Goal: Task Accomplishment & Management: Complete application form

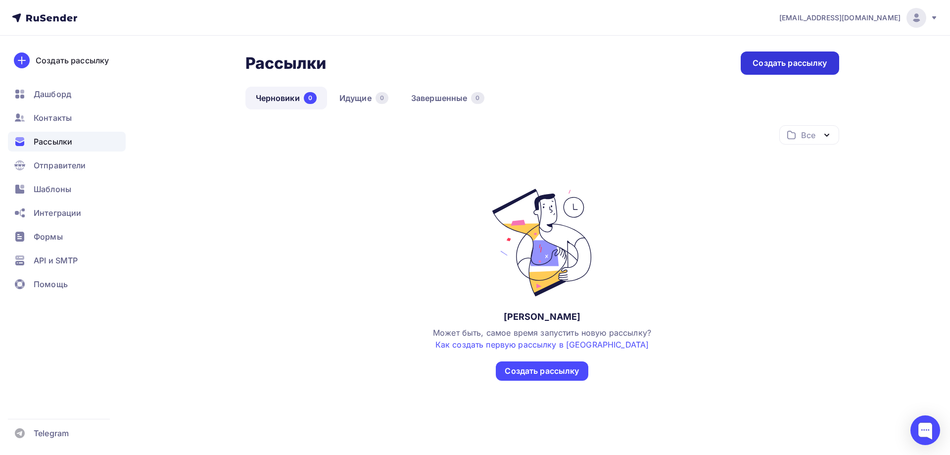
click at [800, 62] on div "Создать рассылку" at bounding box center [789, 62] width 74 height 11
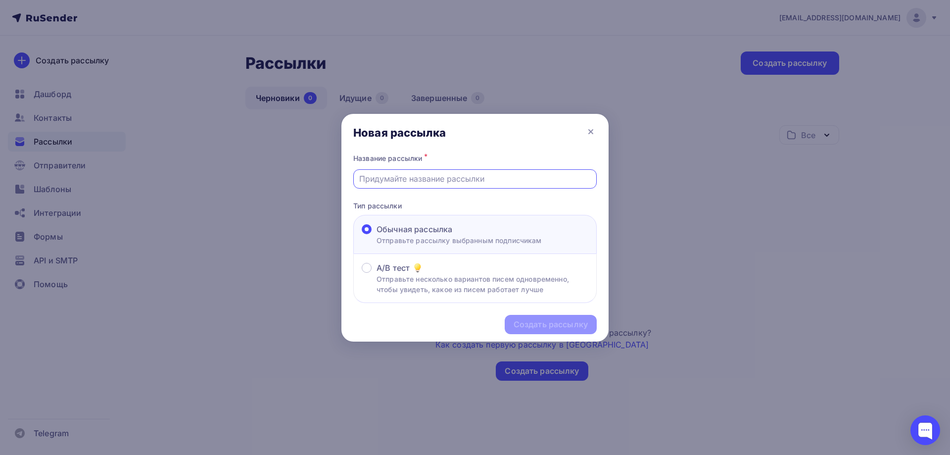
click at [422, 181] on input "text" at bounding box center [475, 179] width 232 height 12
paste input "❗Завтра будет не просто встреча."
type input "❗Завтра будет не просто встреча."
click at [535, 326] on div "Создать рассылку" at bounding box center [550, 324] width 74 height 11
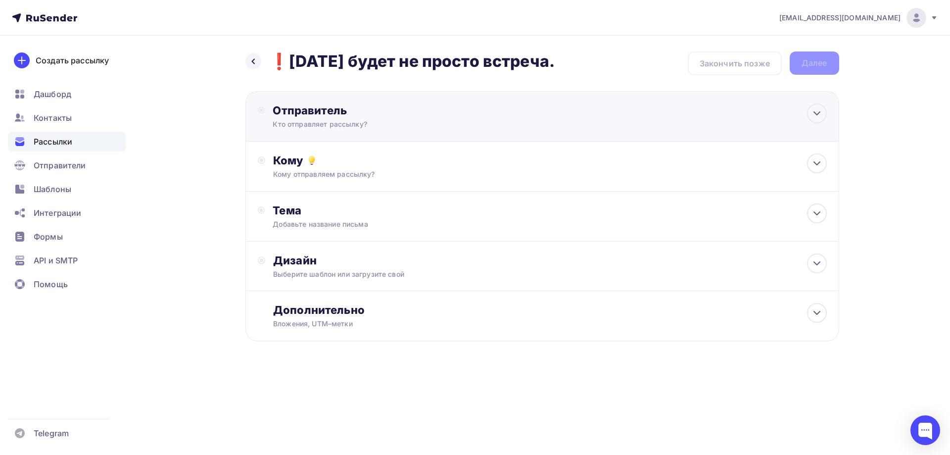
click at [425, 126] on div "Кто отправляет рассылку?" at bounding box center [369, 124] width 193 height 10
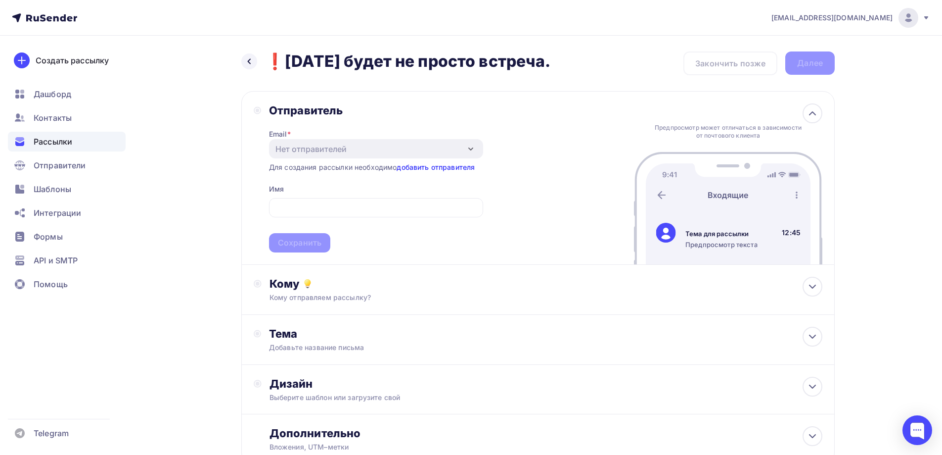
click at [420, 169] on link "добавить отправителя" at bounding box center [436, 167] width 78 height 8
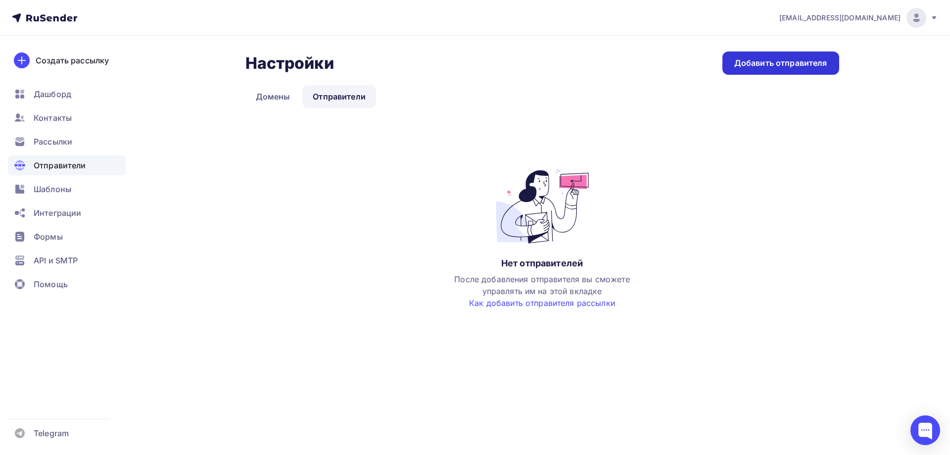
click at [774, 62] on div "Добавить отправителя" at bounding box center [780, 62] width 93 height 11
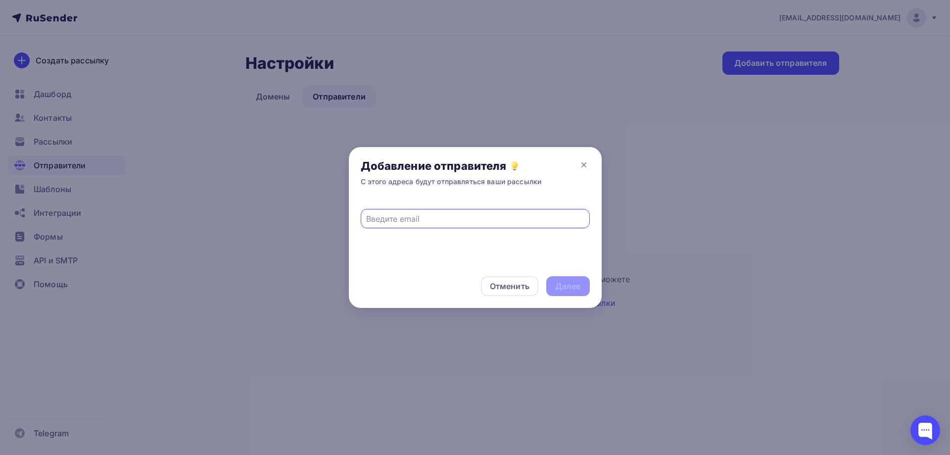
click at [436, 221] on input "text" at bounding box center [475, 219] width 218 height 12
click at [456, 201] on span at bounding box center [475, 213] width 229 height 30
click at [512, 165] on icon at bounding box center [513, 164] width 5 height 5
click at [542, 147] on link "Подробнее о том, как создать почту на своем домене" at bounding box center [511, 146] width 166 height 7
click at [583, 165] on icon at bounding box center [584, 165] width 12 height 12
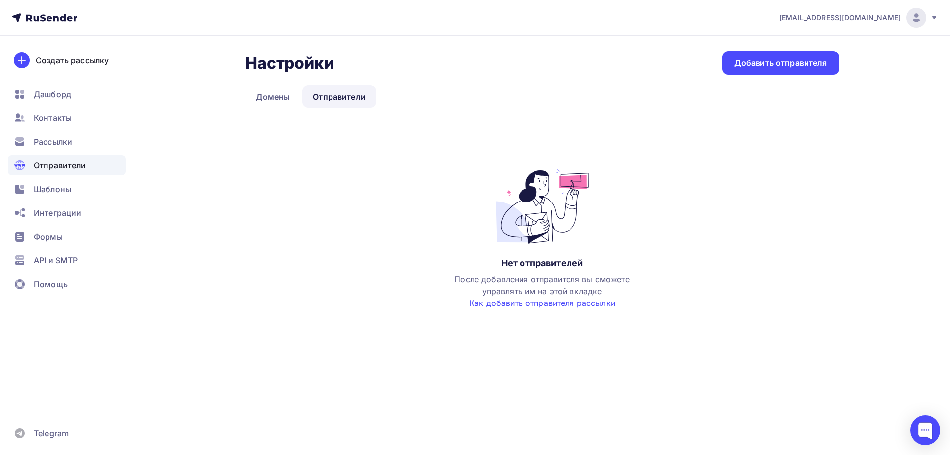
click at [265, 95] on link "Домены" at bounding box center [272, 96] width 55 height 23
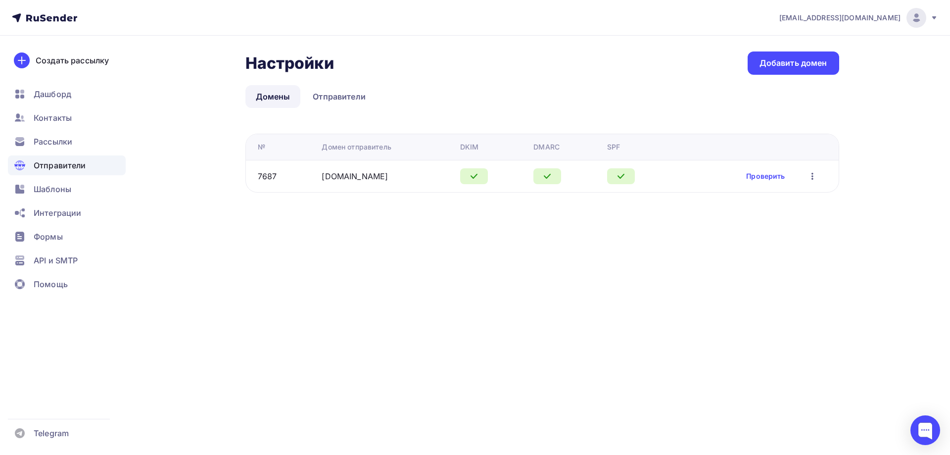
click at [818, 176] on button "button" at bounding box center [812, 176] width 13 height 13
drag, startPoint x: 644, startPoint y: 249, endPoint x: 409, endPoint y: 212, distance: 237.8
click at [641, 249] on div "f_rs@mail.ru Аккаунт Тарифы Выйти Создать рассылку Дашборд Контакты Рассылки От…" at bounding box center [475, 227] width 950 height 455
click at [332, 174] on link "telogid.com" at bounding box center [354, 176] width 66 height 10
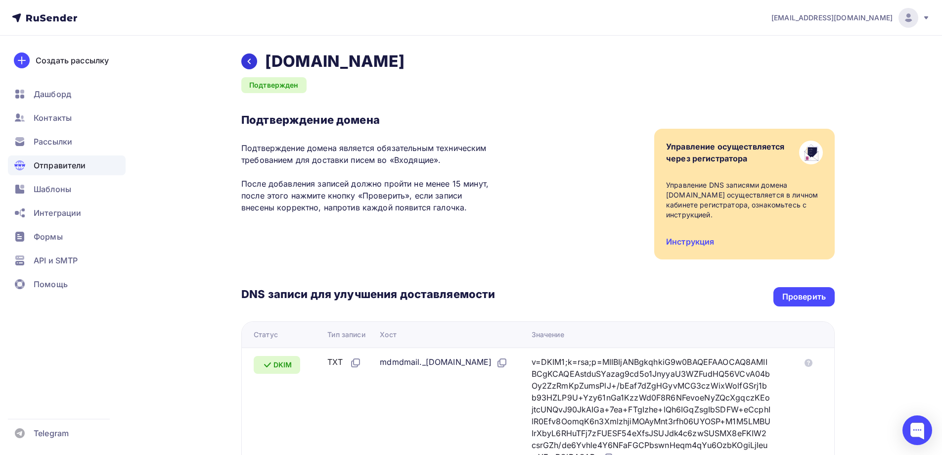
click at [250, 59] on icon at bounding box center [249, 61] width 3 height 5
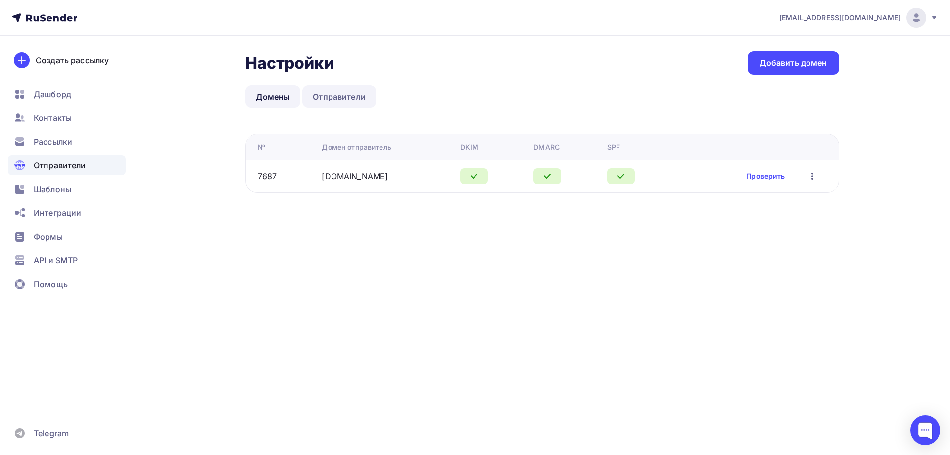
click at [353, 95] on link "Отправители" at bounding box center [339, 96] width 74 height 23
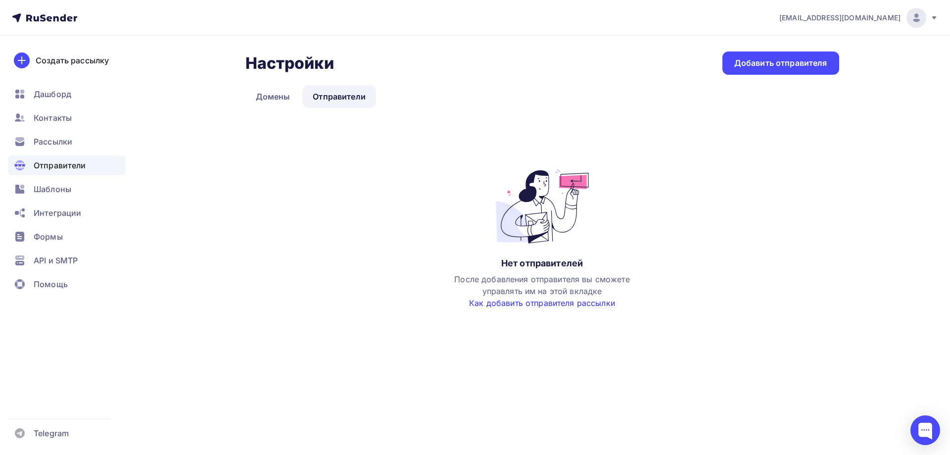
click at [535, 303] on link "Как добавить отправителя рассылки" at bounding box center [542, 303] width 146 height 10
click at [282, 102] on link "Домены" at bounding box center [272, 96] width 55 height 23
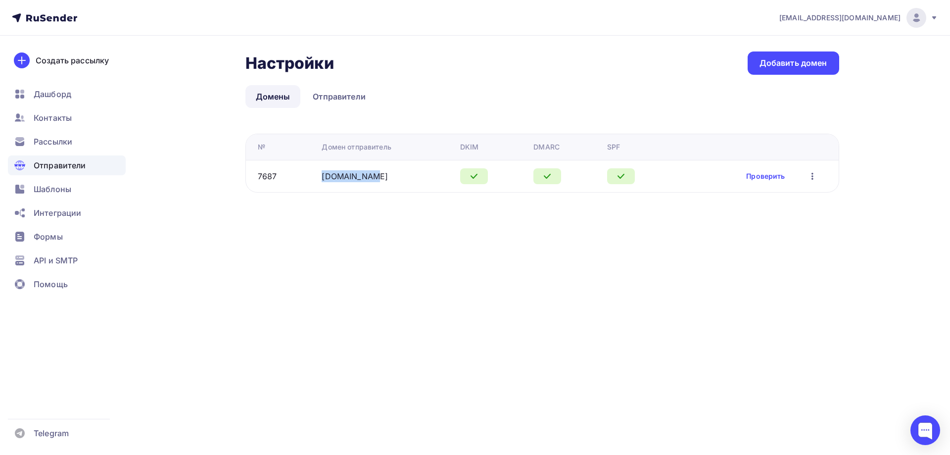
drag, startPoint x: 382, startPoint y: 177, endPoint x: 321, endPoint y: 178, distance: 60.8
click at [321, 178] on td "telogid.com" at bounding box center [387, 176] width 138 height 32
copy link "telogid.com"
click at [354, 94] on link "Отправители" at bounding box center [339, 96] width 74 height 23
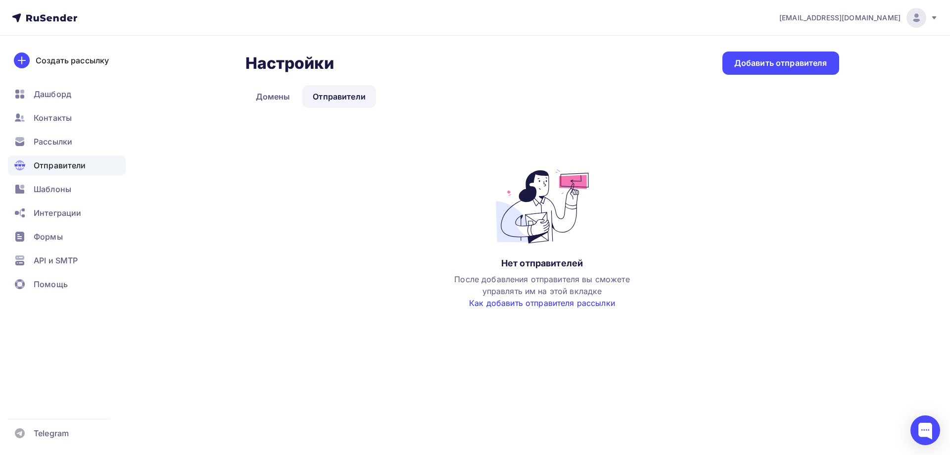
click at [548, 305] on link "Как добавить отправителя рассылки" at bounding box center [542, 303] width 146 height 10
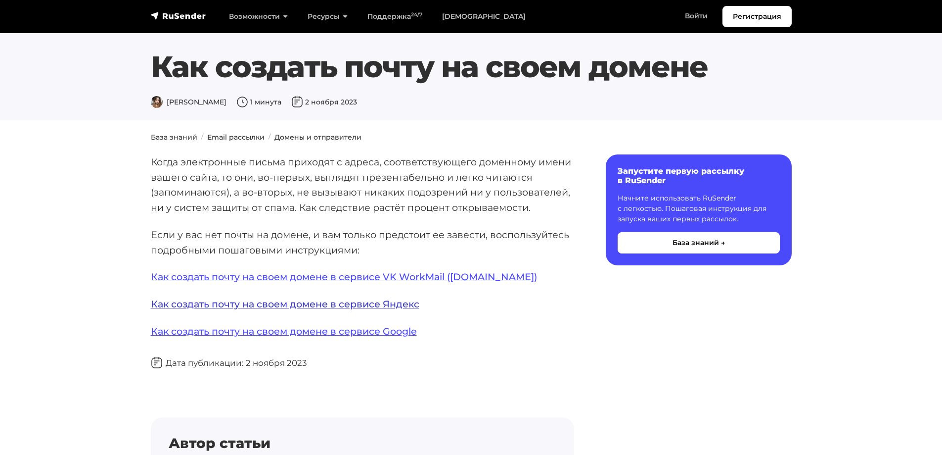
click at [400, 303] on link "Как создать почту на своем домене в сервисе Яндекс" at bounding box center [285, 304] width 269 height 12
click at [446, 276] on link "Как создать почту на своем домене в сервисе VK WorkMail (biz.mail.ru)" at bounding box center [344, 277] width 386 height 12
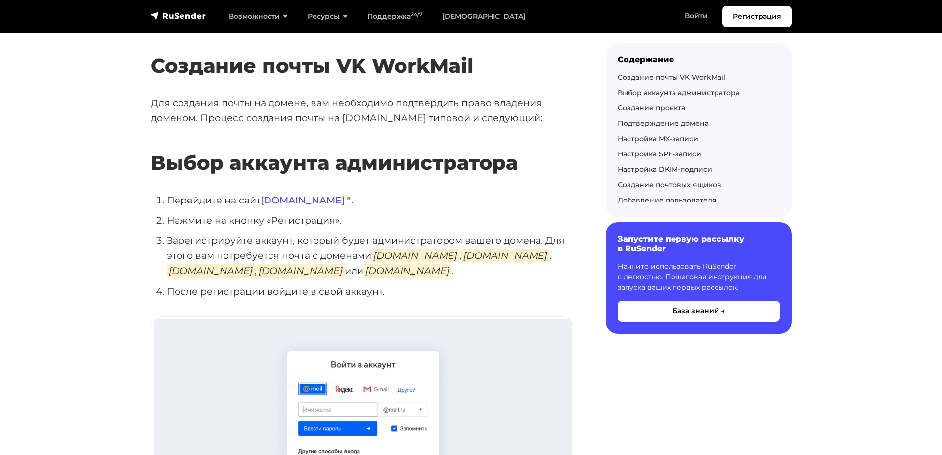
scroll to position [148, 0]
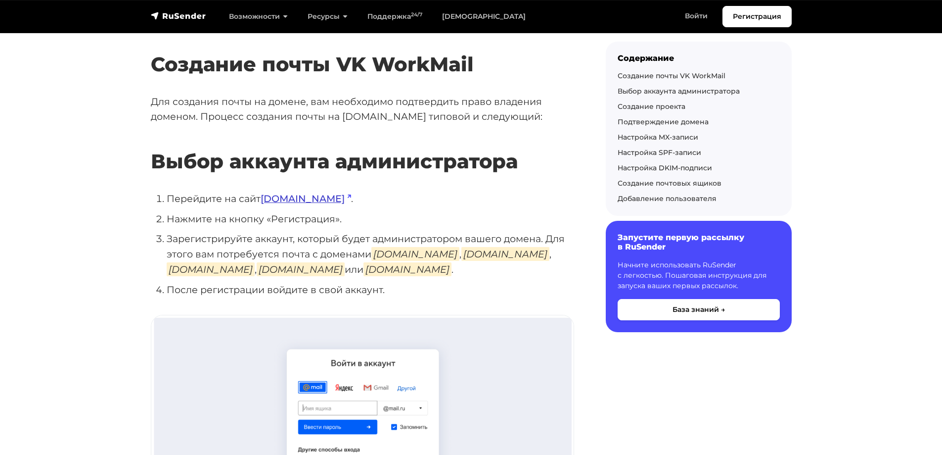
click at [299, 199] on link "[DOMAIN_NAME]" at bounding box center [306, 198] width 91 height 12
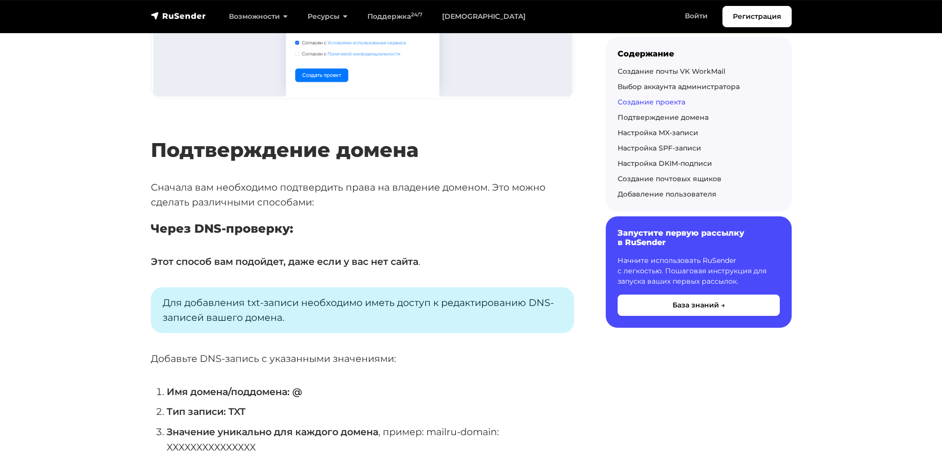
scroll to position [1039, 0]
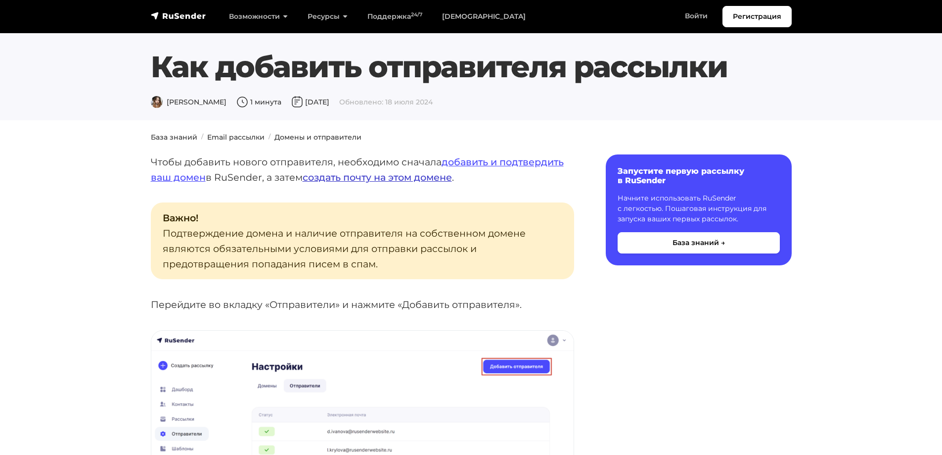
click at [439, 178] on link "создать почту на этом домене" at bounding box center [377, 177] width 149 height 12
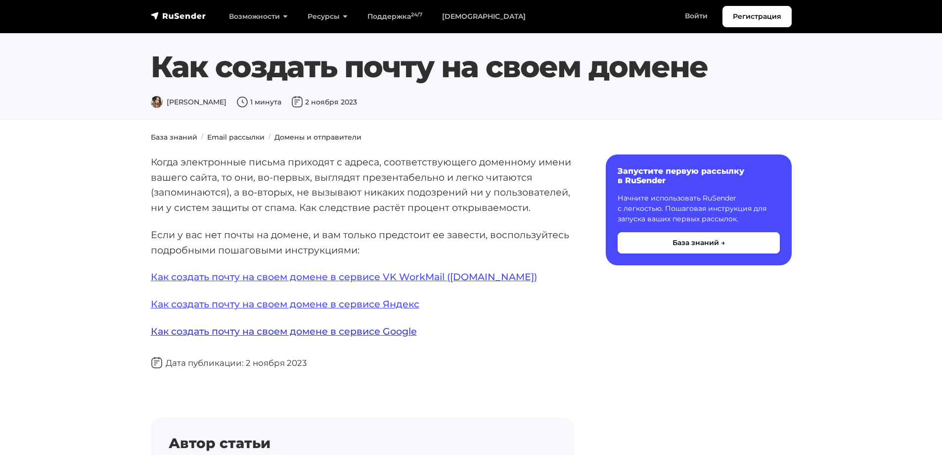
click at [372, 330] on link "Как создать почту на своем домене в сервисе Google" at bounding box center [284, 331] width 266 height 12
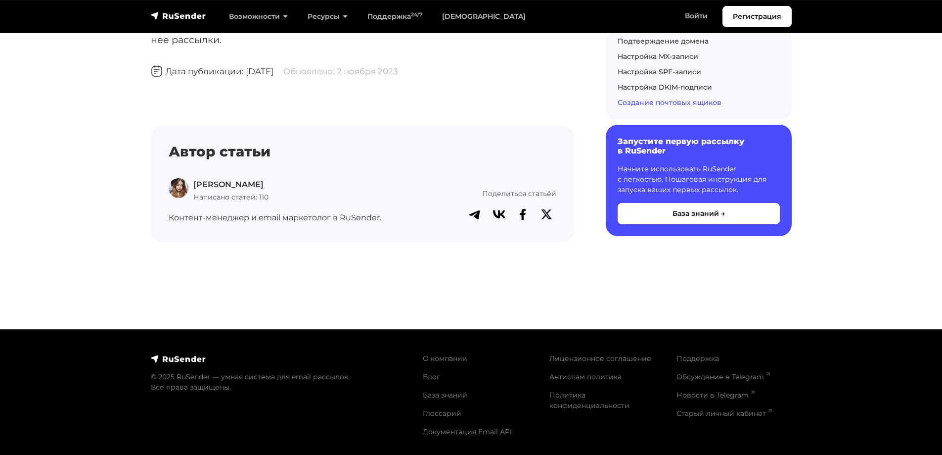
scroll to position [4160, 0]
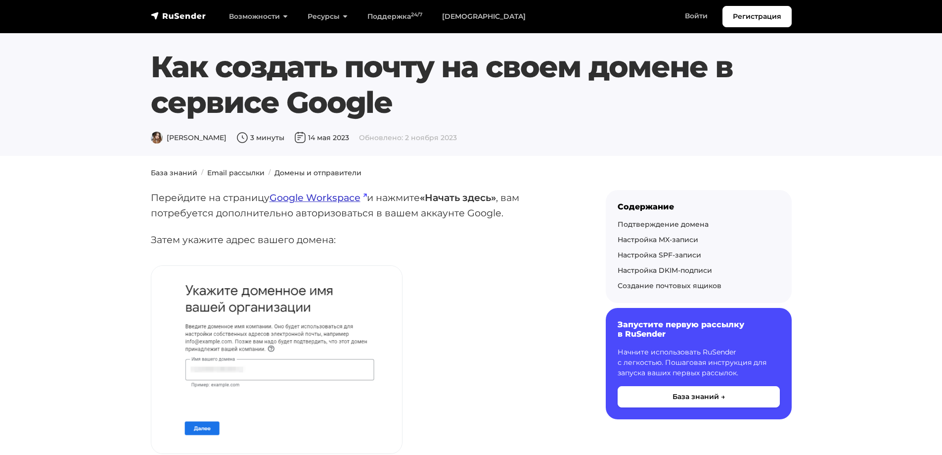
click at [339, 200] on link "Google Workspace" at bounding box center [318, 197] width 97 height 12
click at [328, 197] on link "Google Workspace" at bounding box center [318, 197] width 97 height 12
click at [607, 173] on ol "База знаний Email рассылки Домены и отправители" at bounding box center [471, 173] width 641 height 10
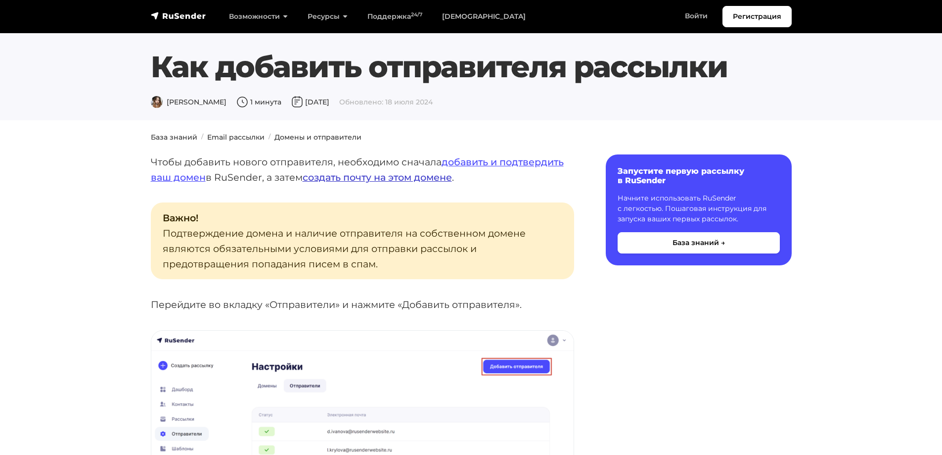
click at [370, 178] on link "создать почту на этом домене" at bounding box center [377, 177] width 149 height 12
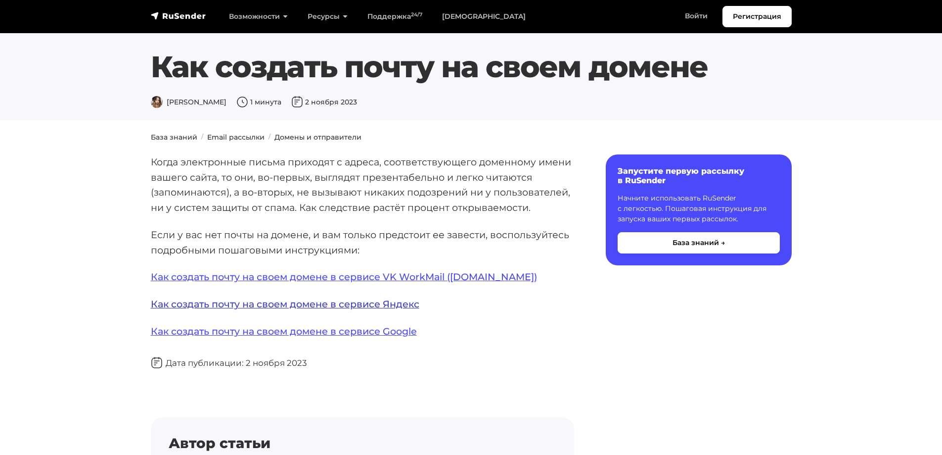
click at [383, 305] on link "Как создать почту на своем домене в сервисе Яндекс" at bounding box center [285, 304] width 269 height 12
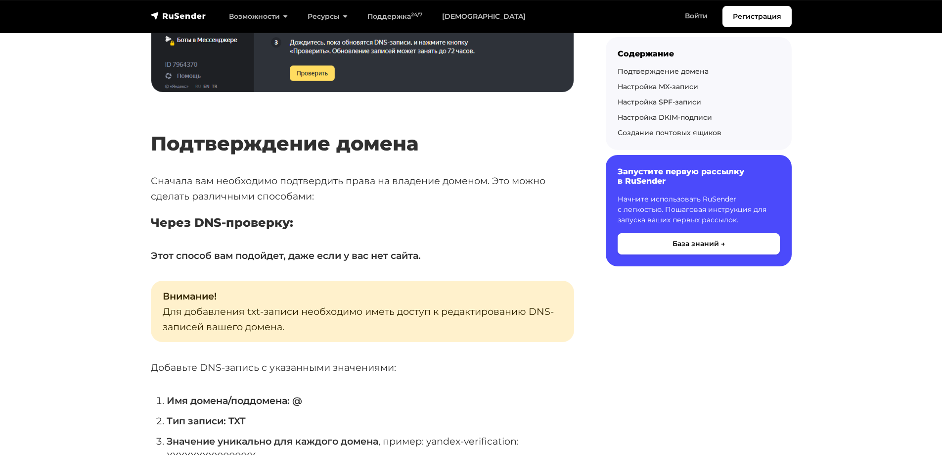
scroll to position [1484, 0]
